Goal: Navigation & Orientation: Go to known website

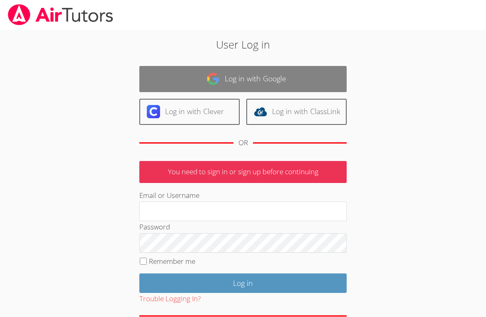
click at [278, 72] on link "Log in with Google" at bounding box center [242, 79] width 207 height 26
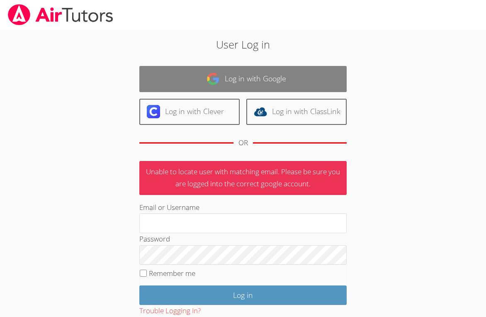
click at [278, 79] on link "Log in with Google" at bounding box center [242, 79] width 207 height 26
